Goal: Find specific page/section: Find specific page/section

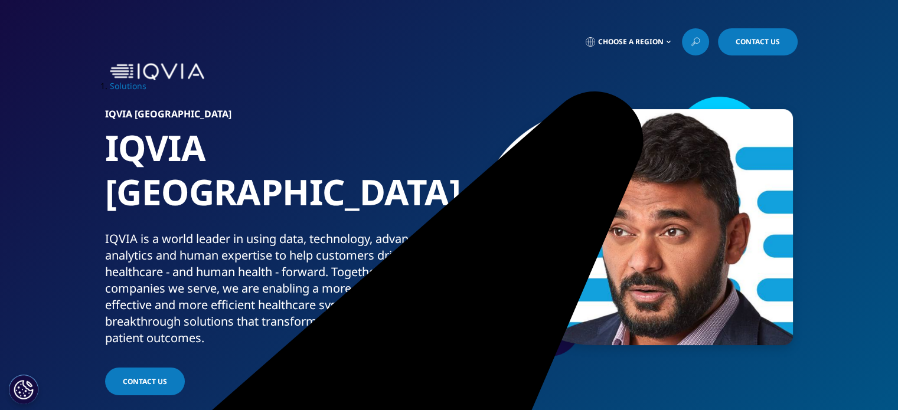
drag, startPoint x: 0, startPoint y: 0, endPoint x: 384, endPoint y: 203, distance: 434.0
